Goal: Check status

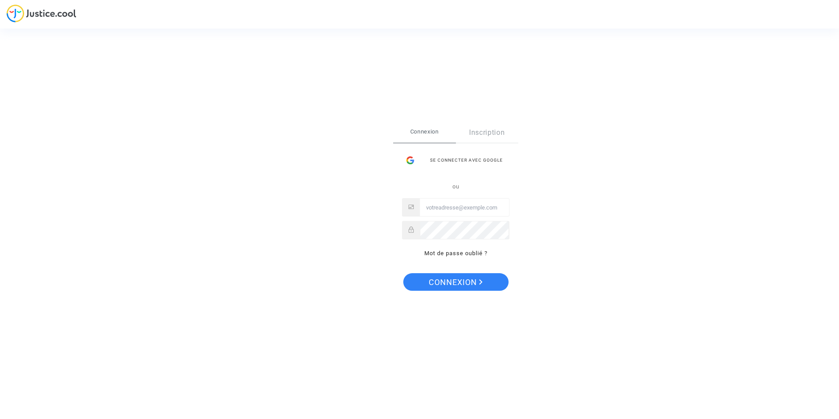
type input "magaly.berthet@charvet-electronique.com"
click at [466, 283] on span "Connexion" at bounding box center [456, 282] width 54 height 18
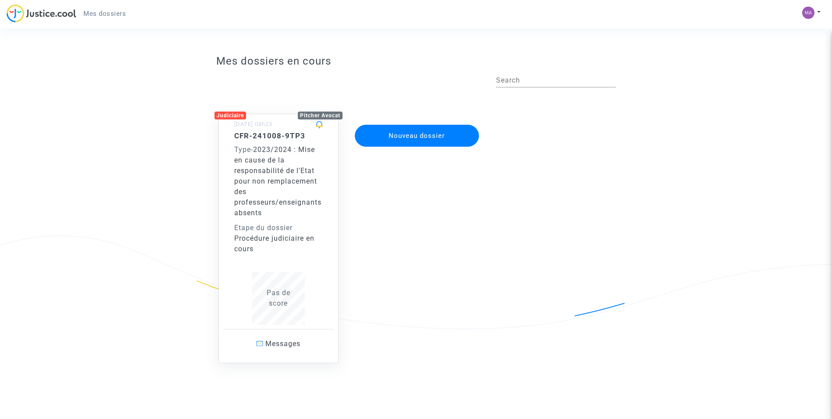
click at [271, 230] on div "Etape du dossier" at bounding box center [278, 227] width 89 height 11
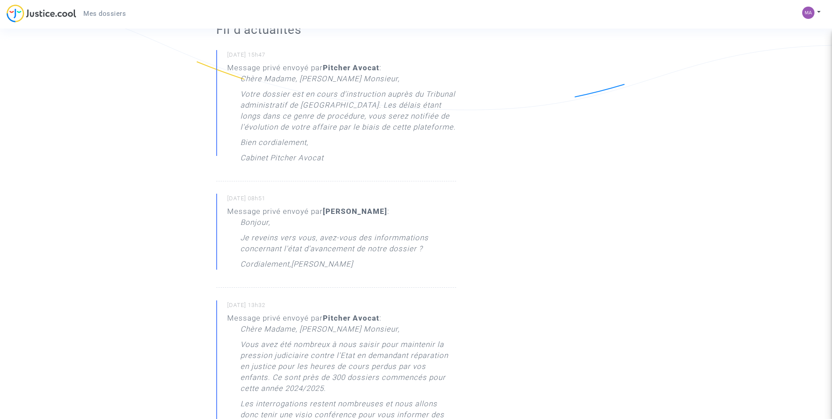
scroll to position [219, 0]
click at [356, 262] on div "Bonjour, Je reveins vers vous, avez-vous des informmations concernant l'état d'…" at bounding box center [348, 244] width 216 height 57
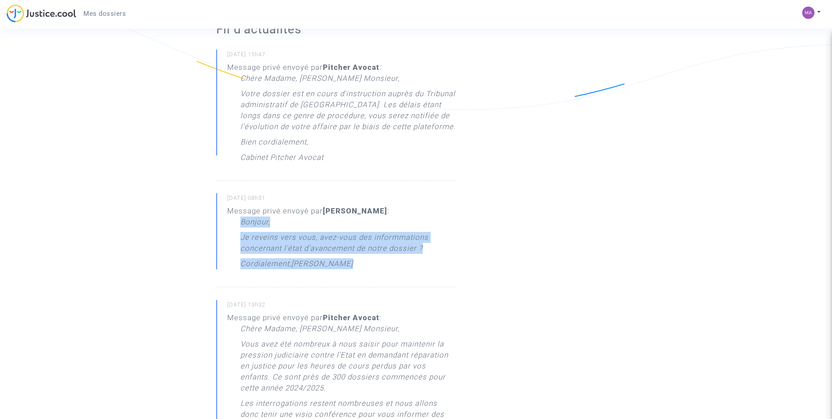
drag, startPoint x: 349, startPoint y: 265, endPoint x: 240, endPoint y: 219, distance: 118.6
click at [240, 219] on div "Message privé envoyé par [PERSON_NAME] : [PERSON_NAME], Je reveins vers vous, a…" at bounding box center [341, 239] width 229 height 68
drag, startPoint x: 240, startPoint y: 219, endPoint x: 245, endPoint y: 227, distance: 10.2
copy div "Bonjour, Je reveins vers vous, avez-vous des informmations concernant l'état d'…"
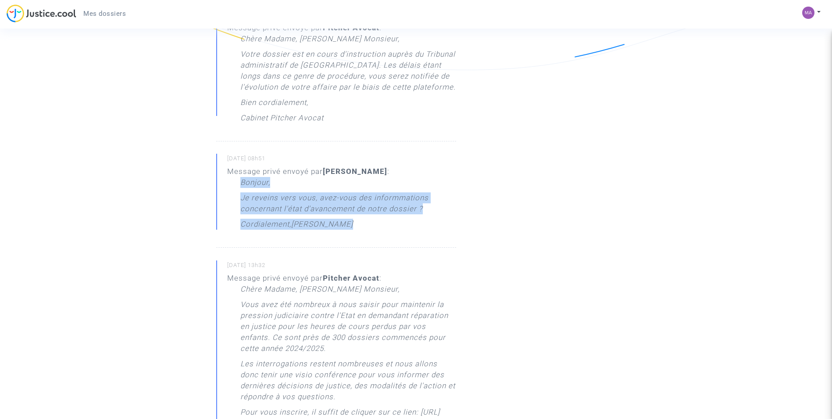
scroll to position [0, 0]
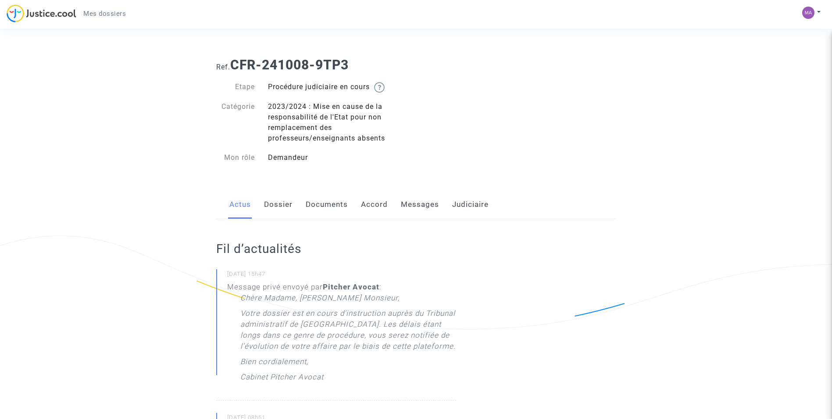
click at [427, 202] on link "Messages" at bounding box center [420, 204] width 38 height 29
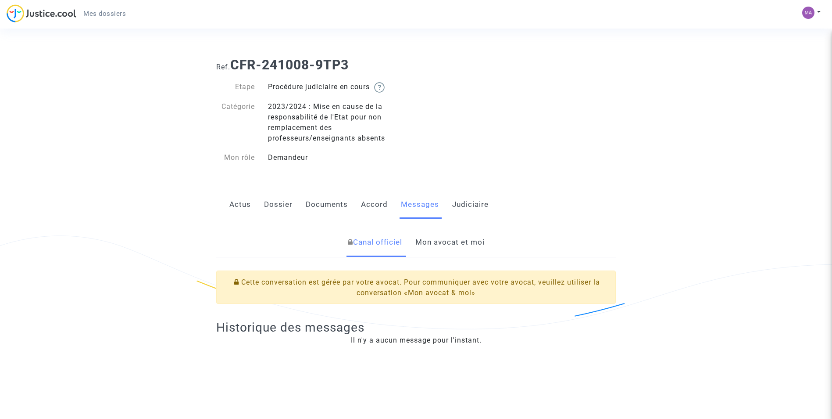
click at [448, 235] on link "Mon avocat et moi" at bounding box center [450, 242] width 69 height 29
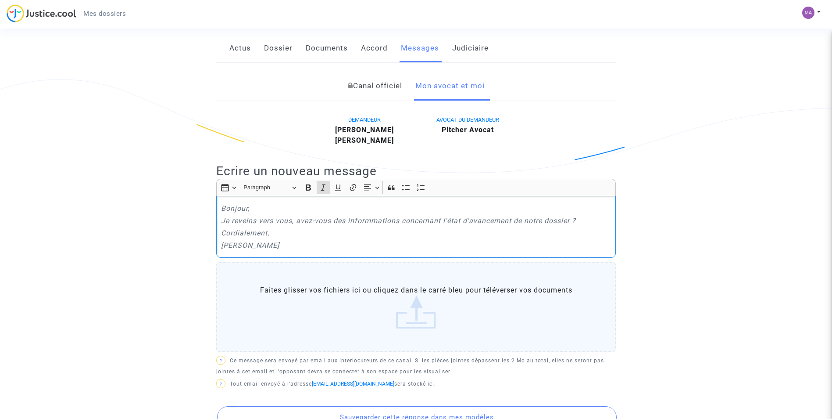
scroll to position [307, 0]
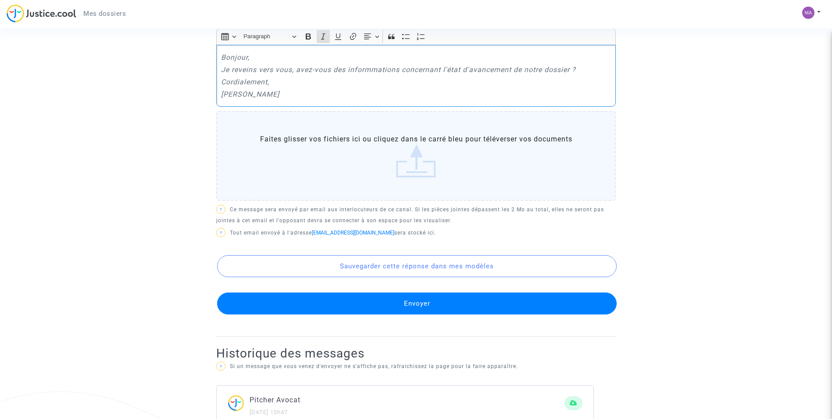
click at [418, 301] on button "Envoyer" at bounding box center [417, 303] width 400 height 22
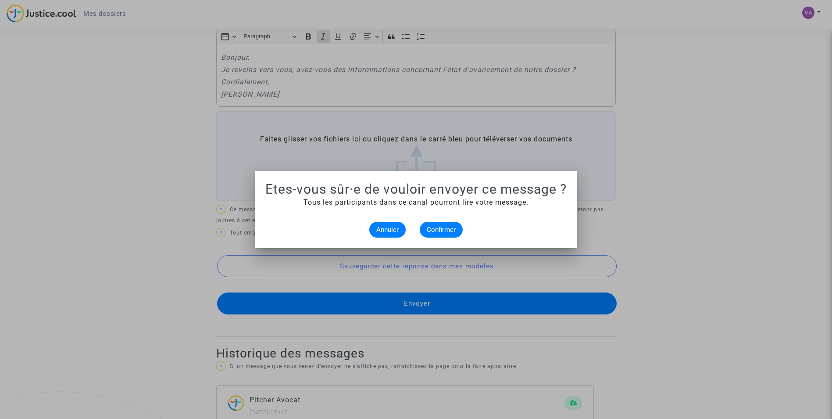
scroll to position [0, 0]
click at [446, 227] on span "Confirmer" at bounding box center [441, 230] width 29 height 8
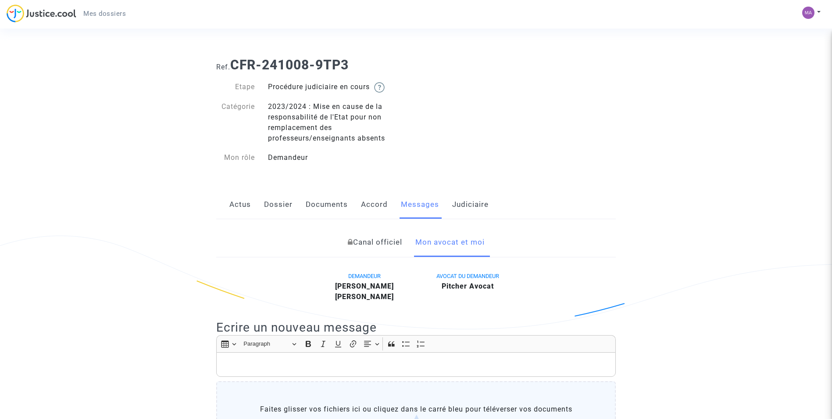
click at [471, 203] on link "Judiciaire" at bounding box center [470, 204] width 36 height 29
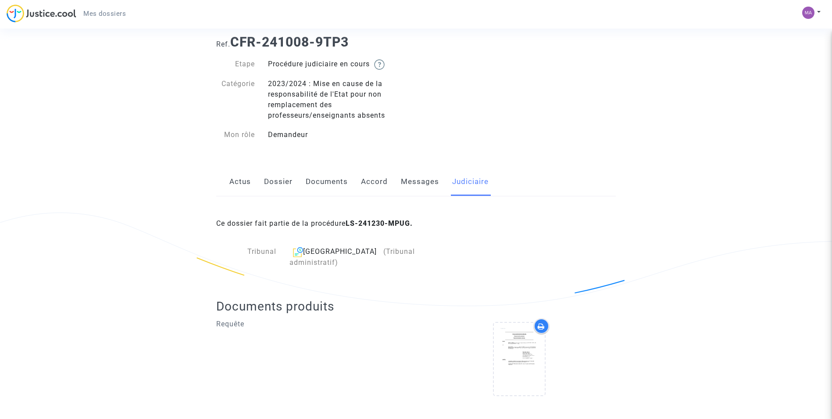
scroll to position [23, 0]
click at [295, 251] on img at bounding box center [298, 251] width 10 height 11
click at [373, 183] on link "Accord" at bounding box center [374, 181] width 27 height 29
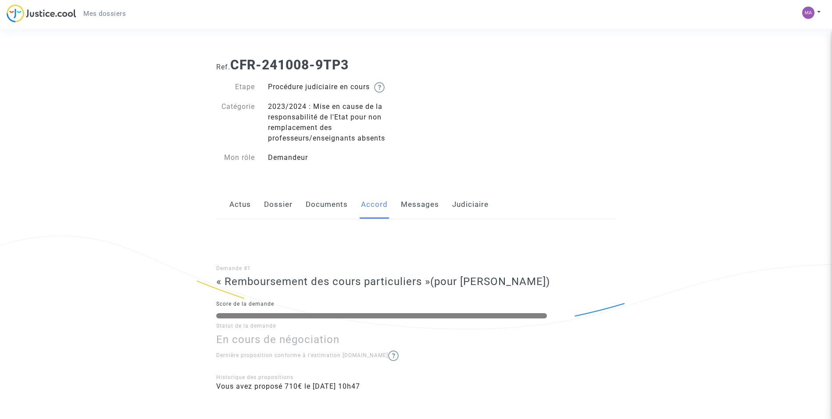
click at [322, 207] on link "Documents" at bounding box center [327, 204] width 42 height 29
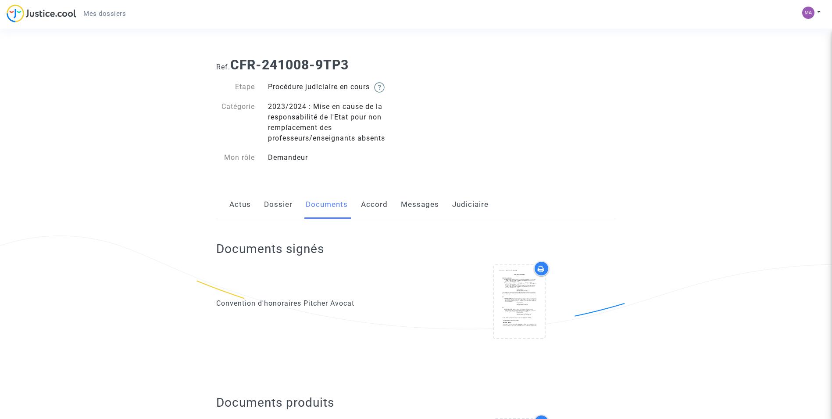
click at [280, 199] on link "Dossier" at bounding box center [278, 204] width 29 height 29
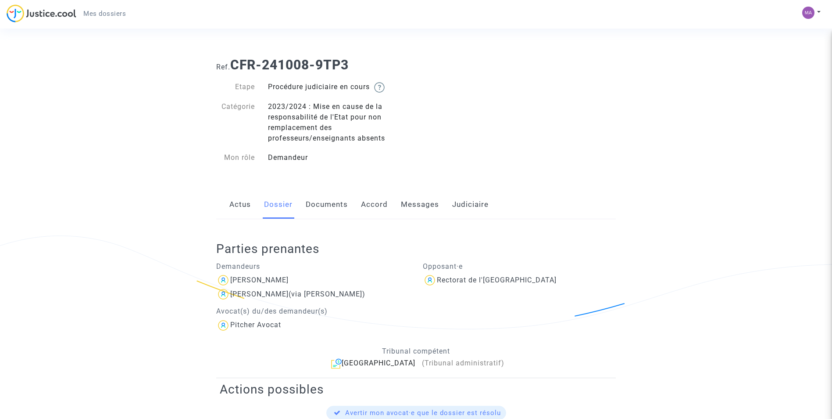
click at [244, 202] on link "Actus" at bounding box center [241, 204] width 22 height 29
